Goal: Task Accomplishment & Management: Use online tool/utility

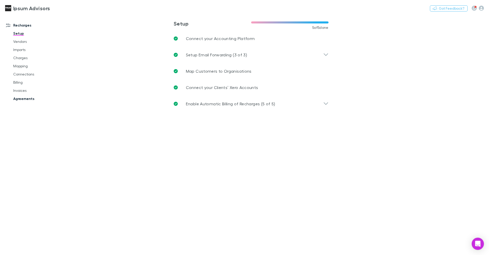
click at [25, 99] on link "Agreements" at bounding box center [38, 98] width 61 height 8
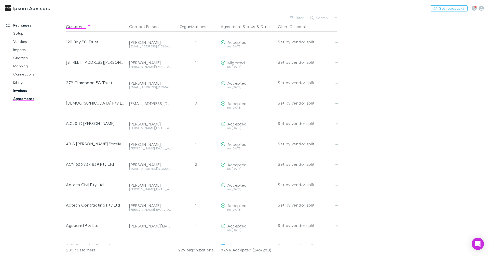
click at [21, 91] on link "Invoices" at bounding box center [38, 90] width 61 height 8
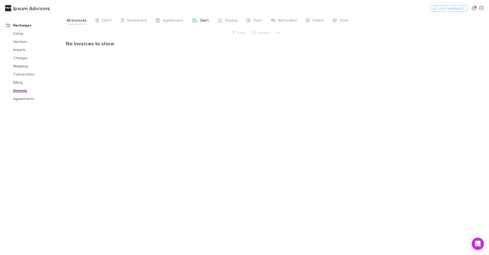
click at [203, 19] on span "Sent" at bounding box center [204, 21] width 9 height 7
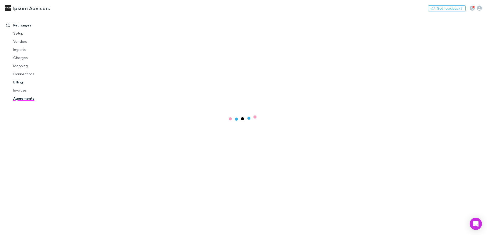
click at [20, 82] on link "Billing" at bounding box center [38, 82] width 61 height 8
click at [480, 9] on icon "button" at bounding box center [479, 8] width 5 height 5
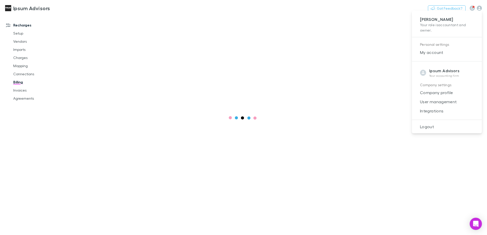
click at [340, 17] on div at bounding box center [243, 117] width 487 height 235
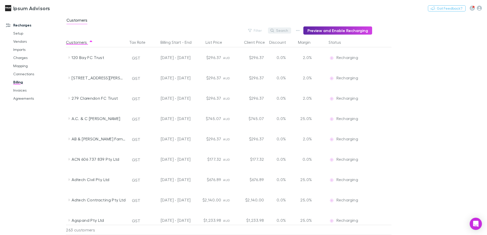
click at [284, 31] on button "Search" at bounding box center [279, 31] width 23 height 6
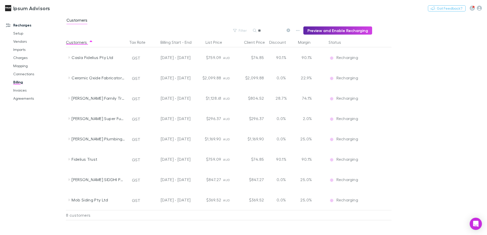
type input "*"
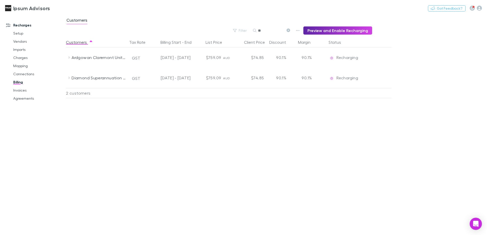
type input "*"
